Goal: Task Accomplishment & Management: Manage account settings

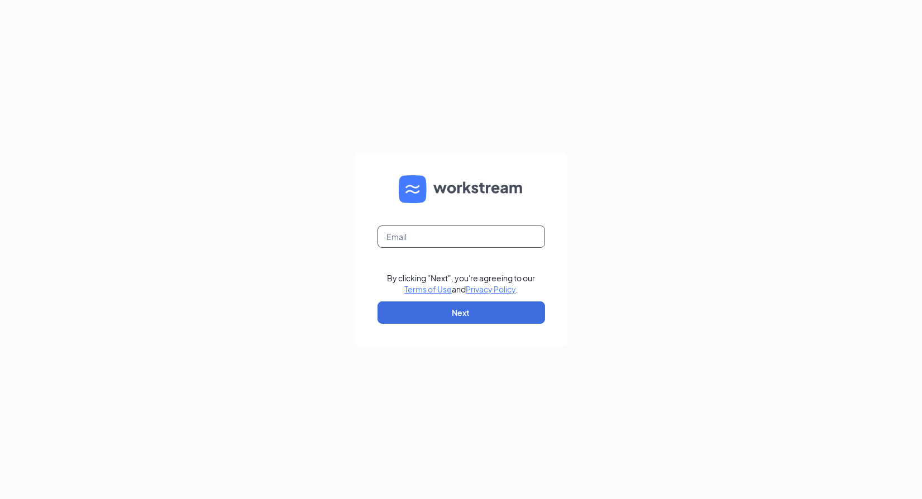
click at [446, 232] on input "text" at bounding box center [462, 237] width 168 height 22
type input "yan.tenorio@workstream.is"
click at [447, 311] on button "Next" at bounding box center [462, 313] width 168 height 22
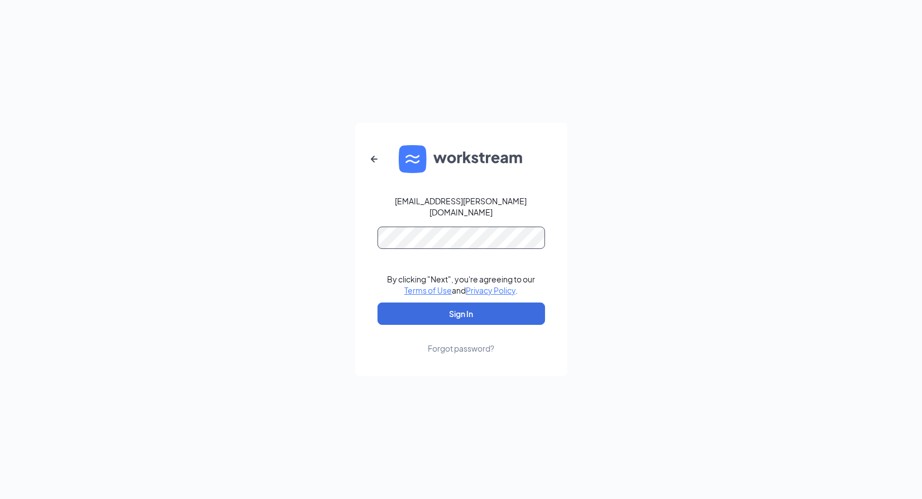
click at [378, 303] on button "Sign In" at bounding box center [462, 314] width 168 height 22
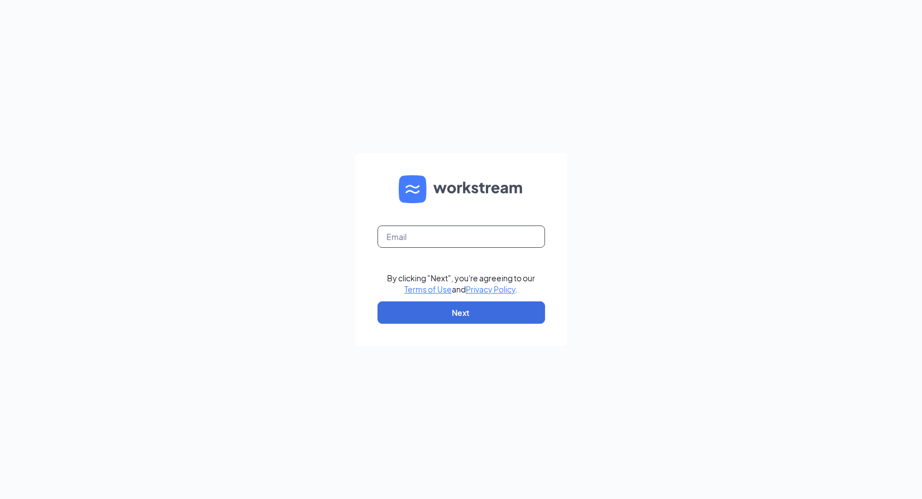
click at [471, 241] on input "text" at bounding box center [462, 237] width 168 height 22
type input "yan.tenorio+admin@workstream.is"
click at [505, 317] on button "Next" at bounding box center [462, 313] width 168 height 22
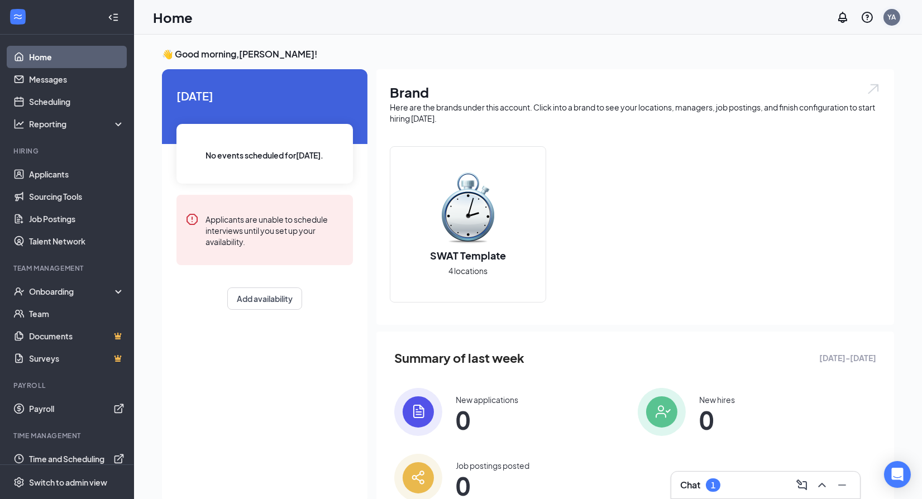
click at [896, 18] on div "YA" at bounding box center [892, 17] width 17 height 17
click at [798, 143] on link "Switch account" at bounding box center [804, 144] width 56 height 10
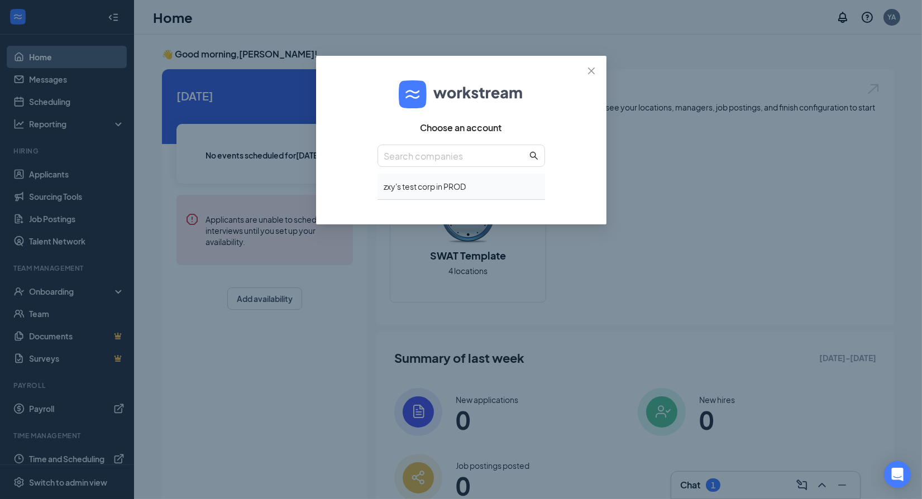
click at [457, 193] on div "zxy's test corp in PROD" at bounding box center [462, 187] width 168 height 26
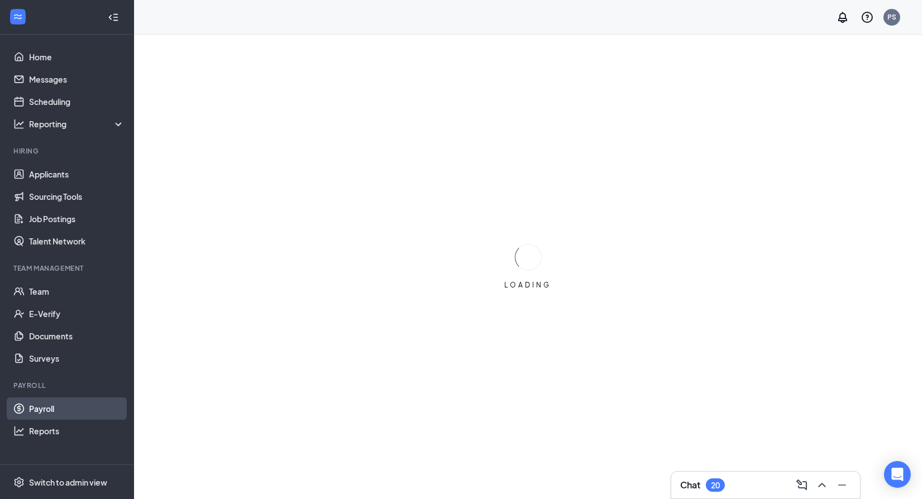
click at [66, 408] on link "Payroll" at bounding box center [77, 409] width 96 height 22
